Goal: Information Seeking & Learning: Learn about a topic

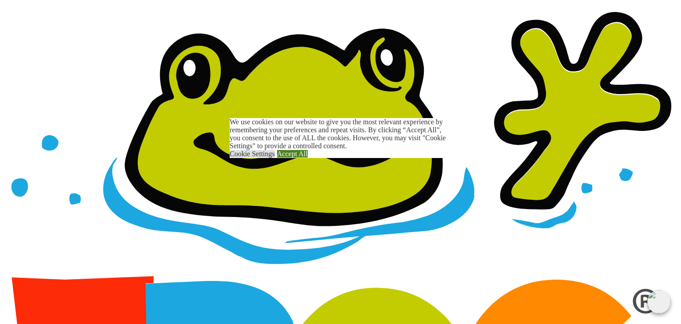
click at [308, 157] on link "Accept All" at bounding box center [292, 154] width 31 height 8
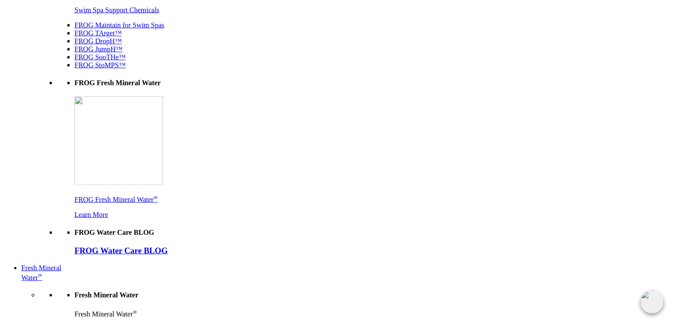
scroll to position [1817, 0]
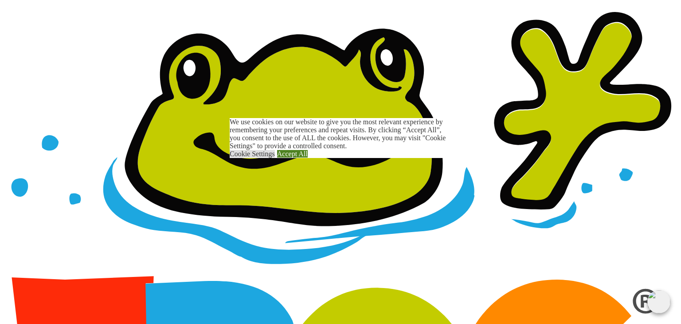
drag, startPoint x: 330, startPoint y: 187, endPoint x: 324, endPoint y: 183, distance: 6.6
click at [308, 157] on link "Accept All" at bounding box center [292, 154] width 31 height 8
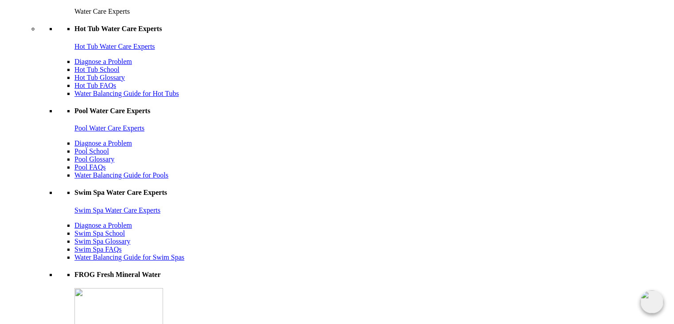
scroll to position [2260, 0]
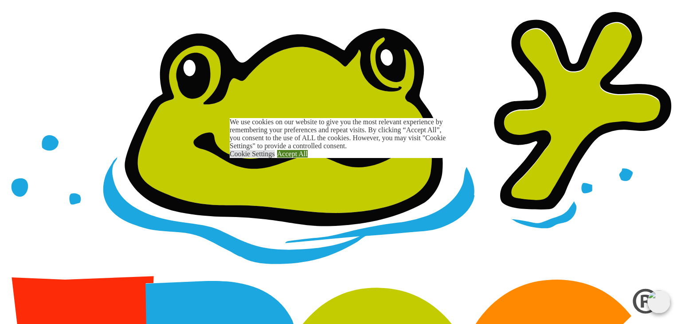
click at [308, 157] on link "Accept All" at bounding box center [292, 154] width 31 height 8
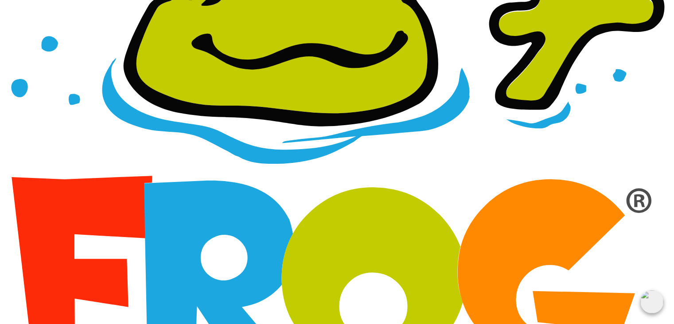
scroll to position [133, 0]
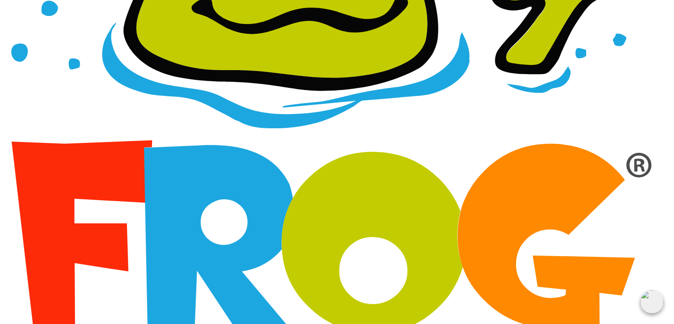
drag, startPoint x: 559, startPoint y: 120, endPoint x: 493, endPoint y: 167, distance: 80.9
drag, startPoint x: 43, startPoint y: 240, endPoint x: 523, endPoint y: 258, distance: 480.7
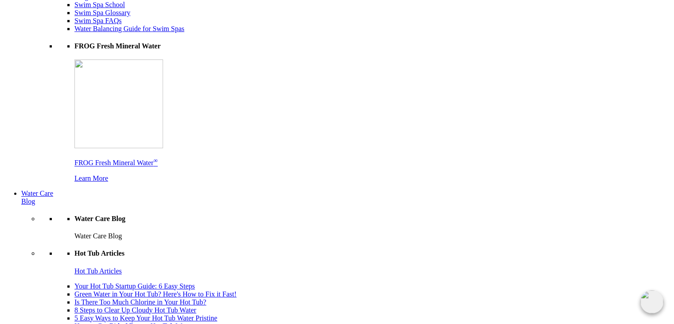
scroll to position [2615, 0]
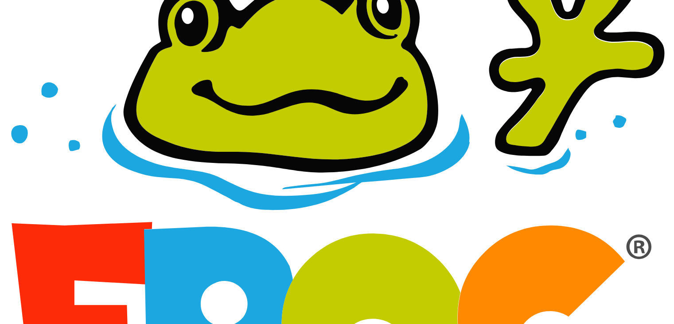
scroll to position [44, 0]
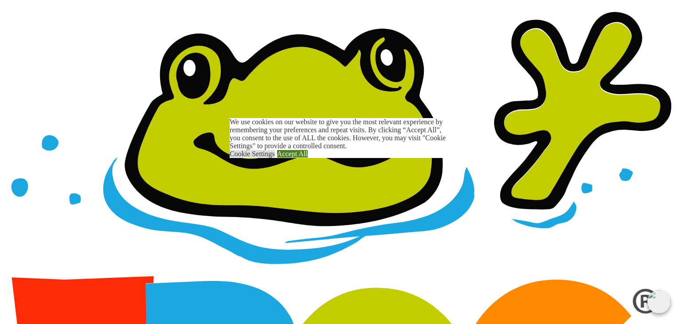
click at [308, 157] on link "Accept All" at bounding box center [292, 154] width 31 height 8
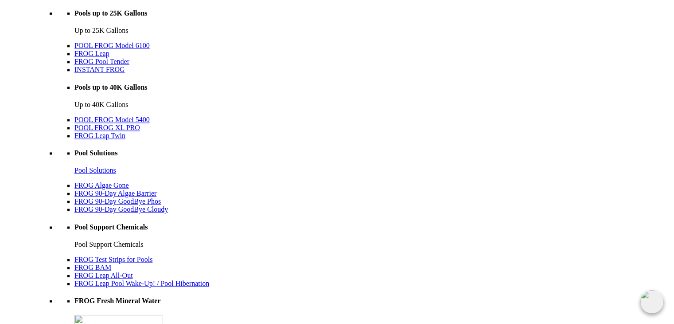
scroll to position [1152, 0]
